Goal: Transaction & Acquisition: Book appointment/travel/reservation

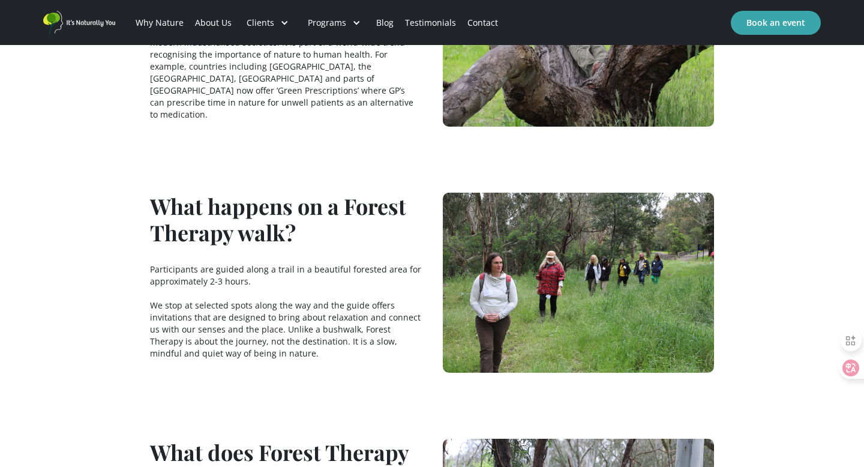
scroll to position [827, 0]
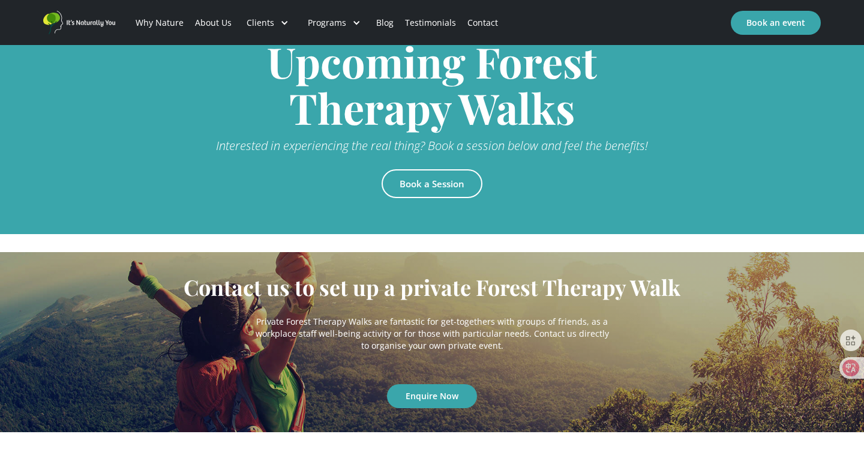
scroll to position [2502, 0]
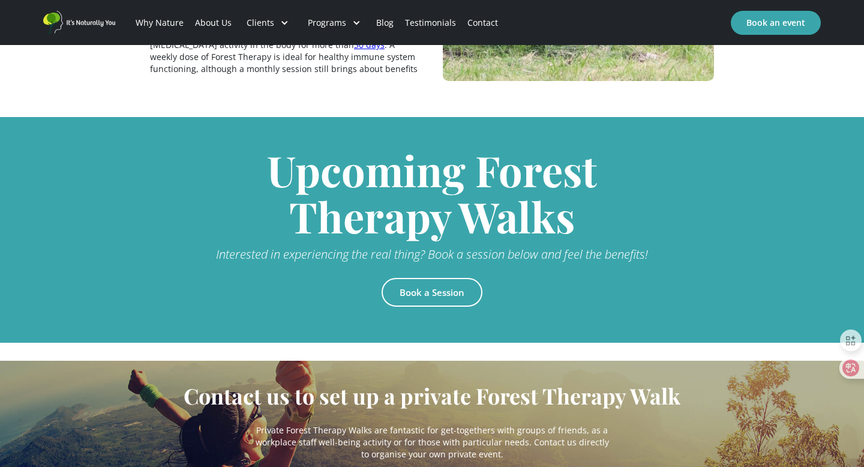
click at [434, 278] on link "Book a Session" at bounding box center [432, 292] width 101 height 29
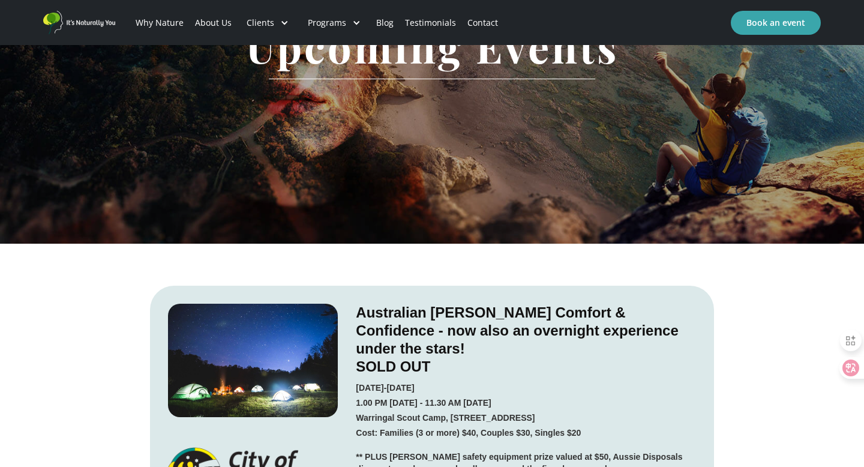
scroll to position [515, 0]
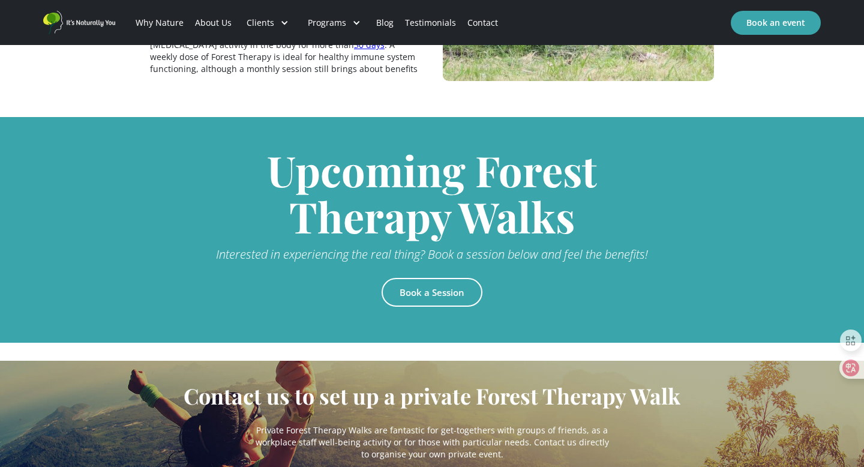
scroll to position [2538, 0]
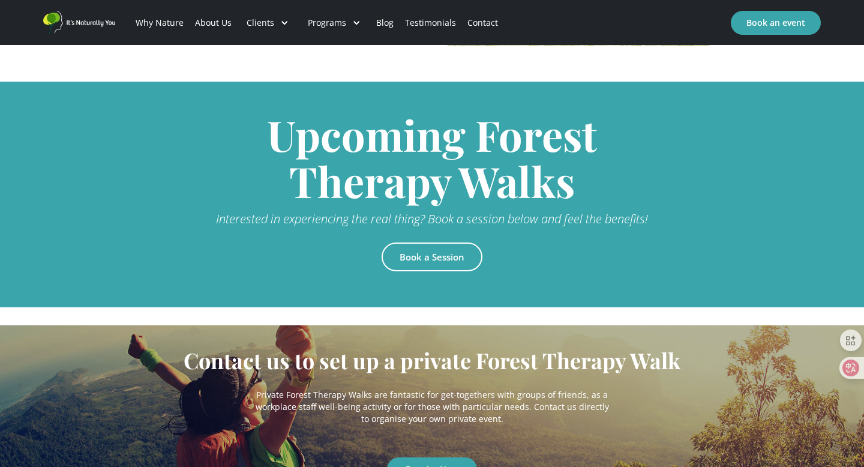
click at [444, 242] on link "Book a Session" at bounding box center [432, 256] width 101 height 29
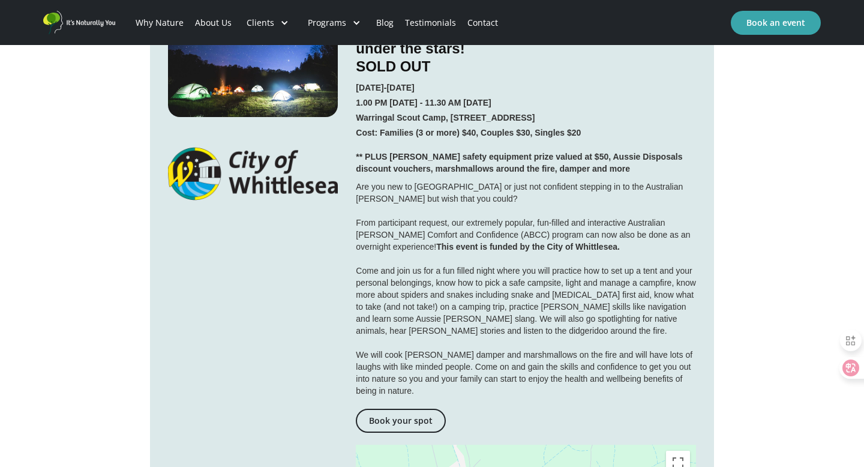
scroll to position [427, 0]
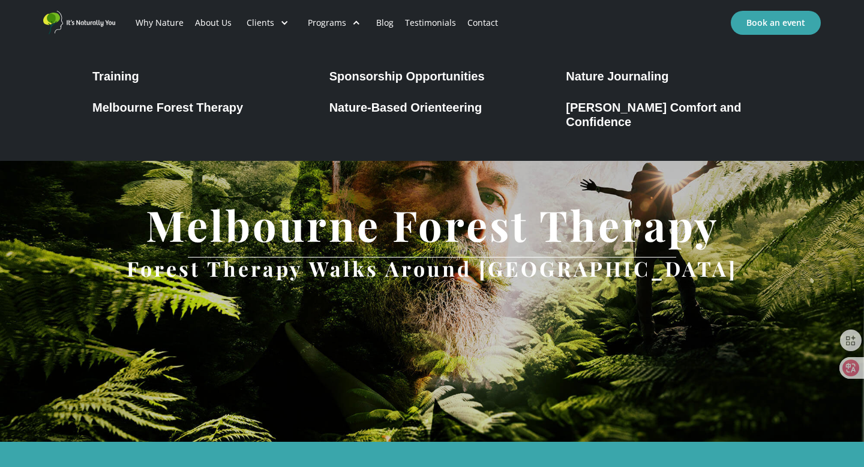
click at [219, 108] on div "Melbourne Forest Therapy" at bounding box center [167, 107] width 151 height 14
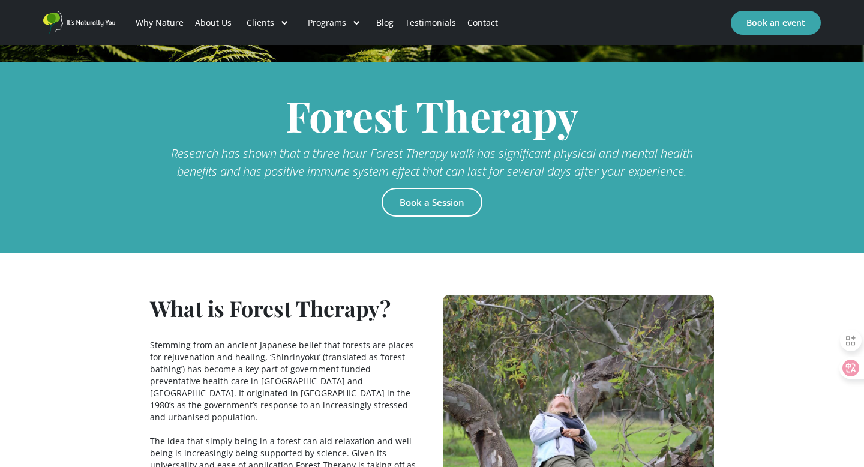
scroll to position [422, 0]
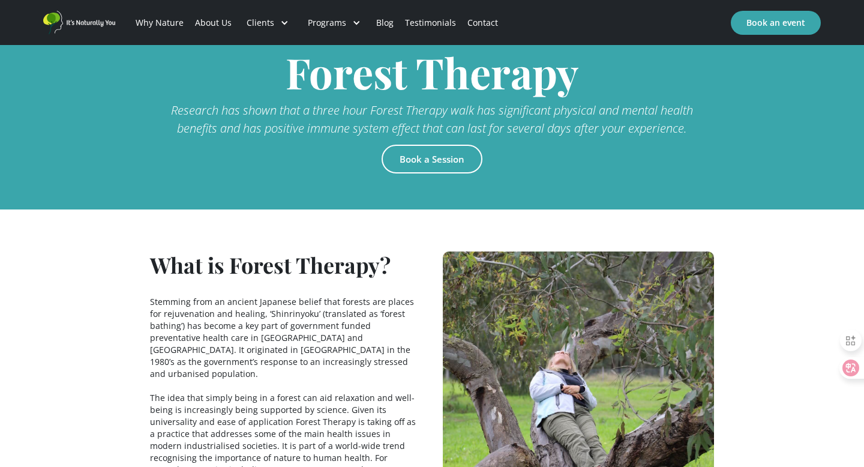
click at [405, 160] on link "Book a Session" at bounding box center [432, 159] width 101 height 29
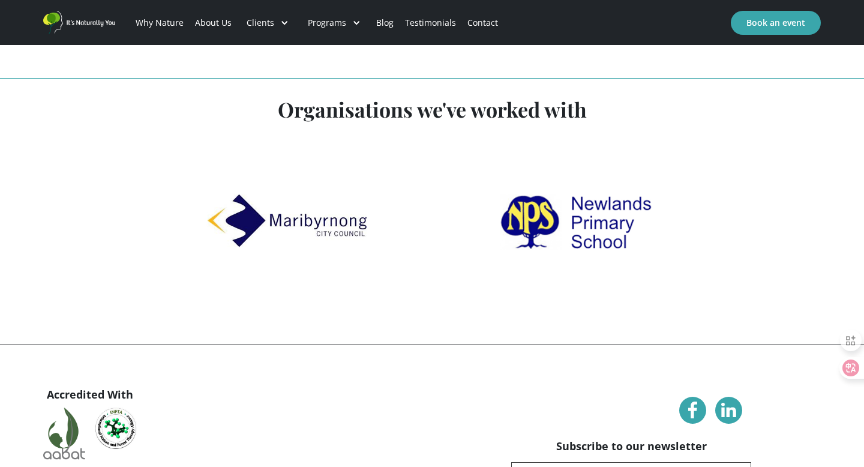
scroll to position [2691, 0]
